Goal: Task Accomplishment & Management: Manage account settings

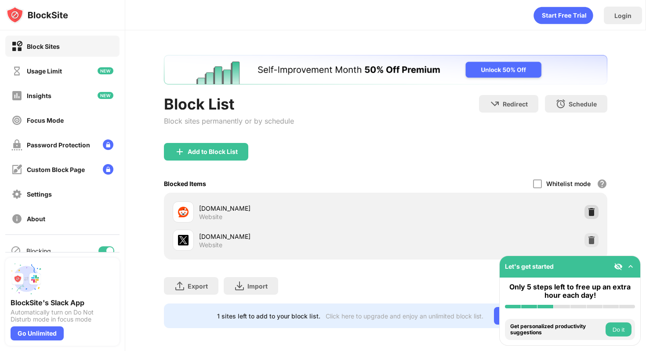
click at [592, 207] on img at bounding box center [591, 211] width 9 height 9
